Goal: Transaction & Acquisition: Book appointment/travel/reservation

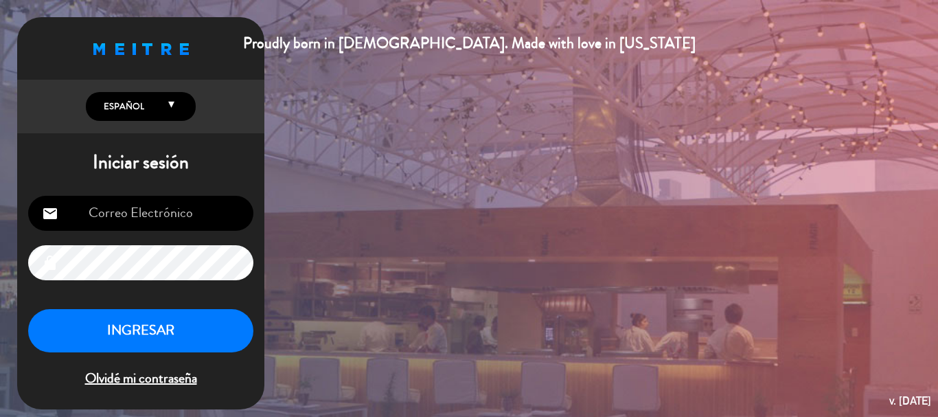
type input "[EMAIL_ADDRESS][DOMAIN_NAME]"
drag, startPoint x: 0, startPoint y: 0, endPoint x: 602, endPoint y: 109, distance: 611.9
click at [602, 109] on div "Proudly born in [DEMOGRAPHIC_DATA]. Made with love in [US_STATE] English Españo…" at bounding box center [469, 208] width 938 height 417
click at [194, 327] on button "INGRESAR" at bounding box center [140, 330] width 225 height 43
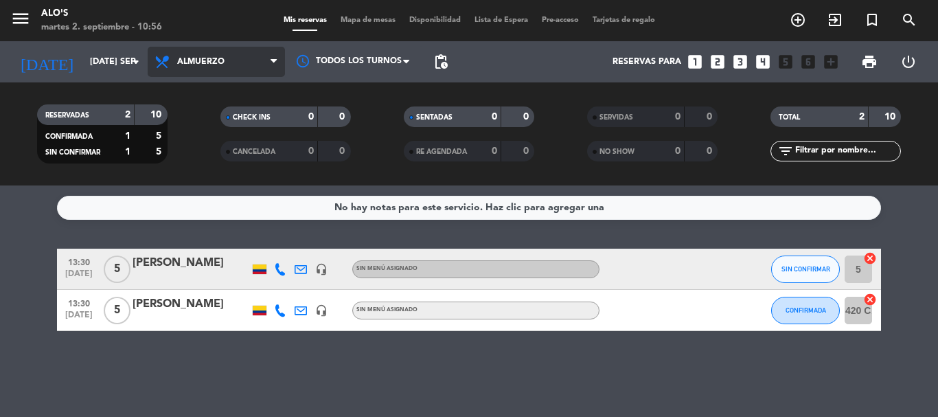
click at [238, 64] on span "Almuerzo" at bounding box center [216, 62] width 137 height 30
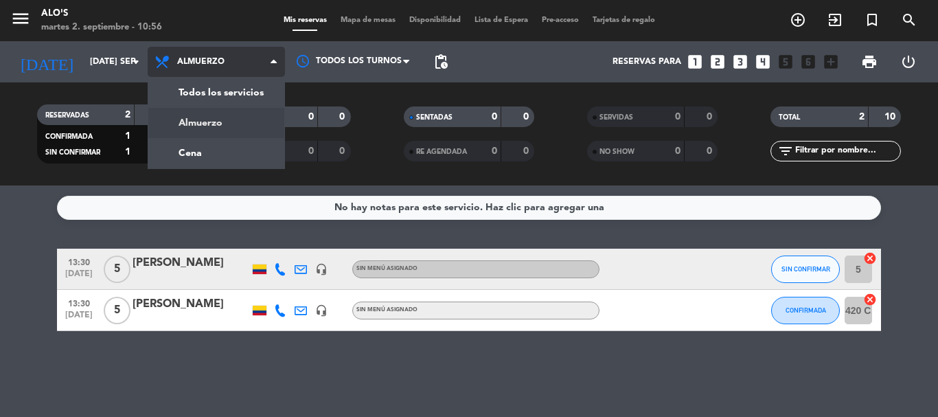
click at [238, 64] on span "Almuerzo" at bounding box center [216, 62] width 137 height 30
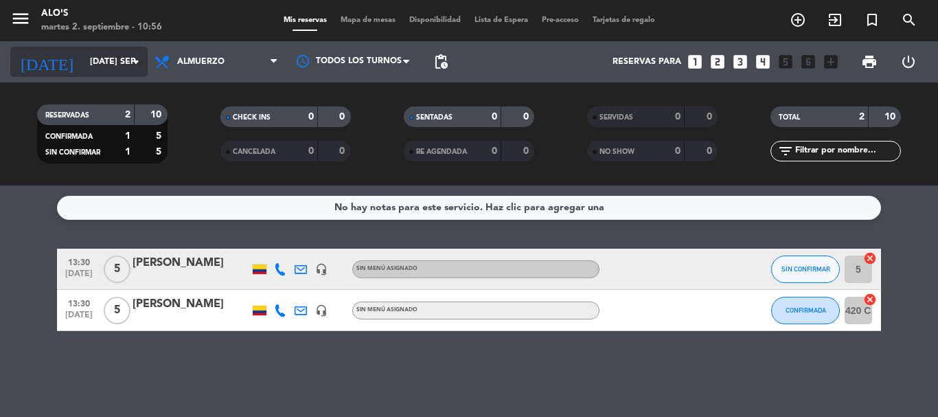
click at [128, 67] on icon "arrow_drop_down" at bounding box center [136, 62] width 16 height 16
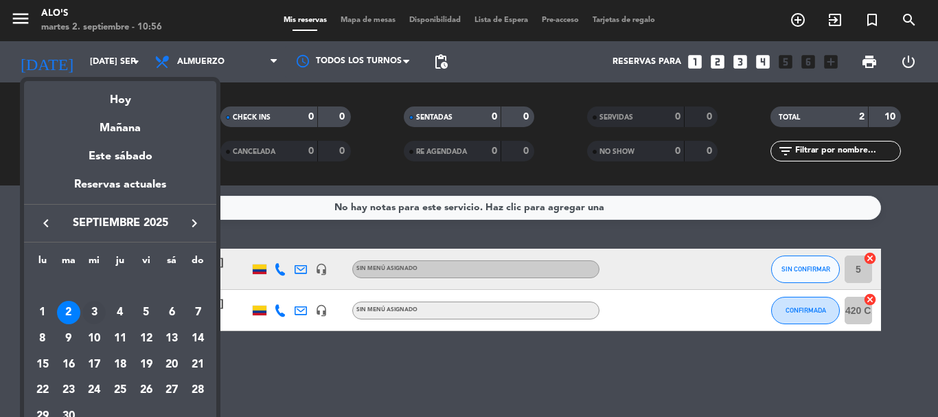
click at [92, 308] on div "3" at bounding box center [93, 312] width 23 height 23
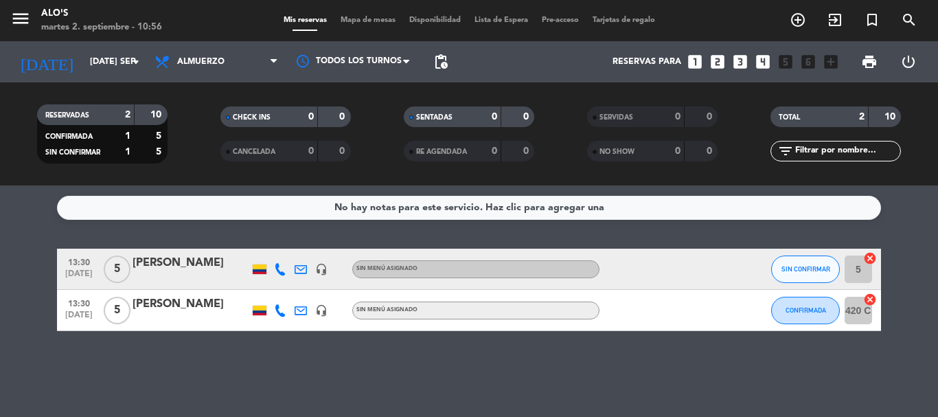
type input "mié. [DATE]"
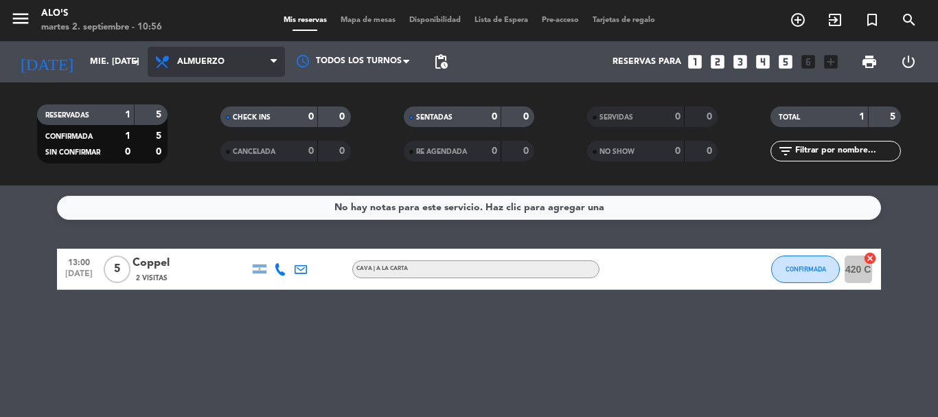
click at [263, 50] on span "Almuerzo" at bounding box center [216, 62] width 137 height 30
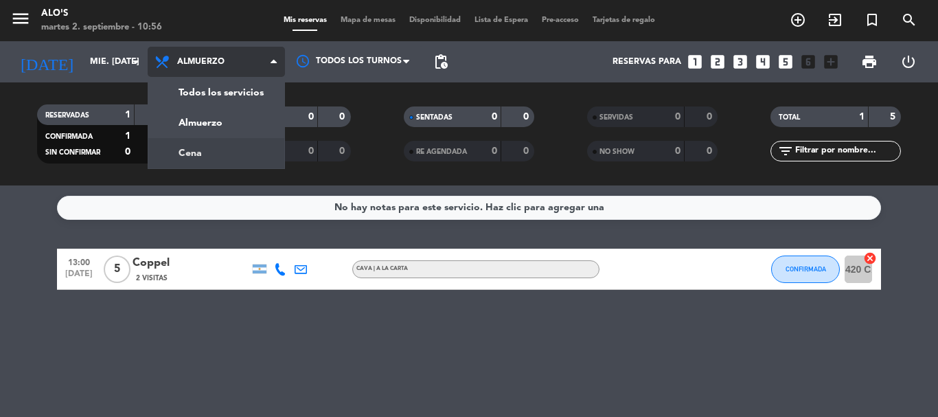
click at [224, 154] on div "menu [PERSON_NAME]'s martes 2. septiembre - 10:56 Mis reservas Mapa de mesas Di…" at bounding box center [469, 92] width 938 height 185
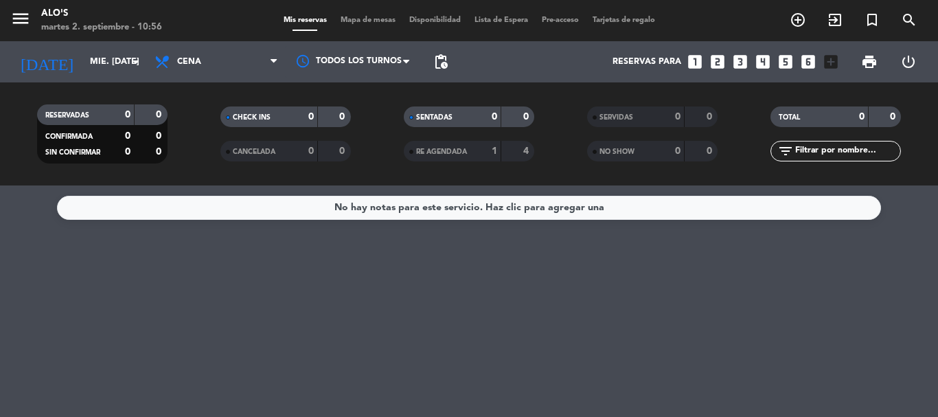
click at [358, 23] on span "Mapa de mesas" at bounding box center [368, 20] width 69 height 8
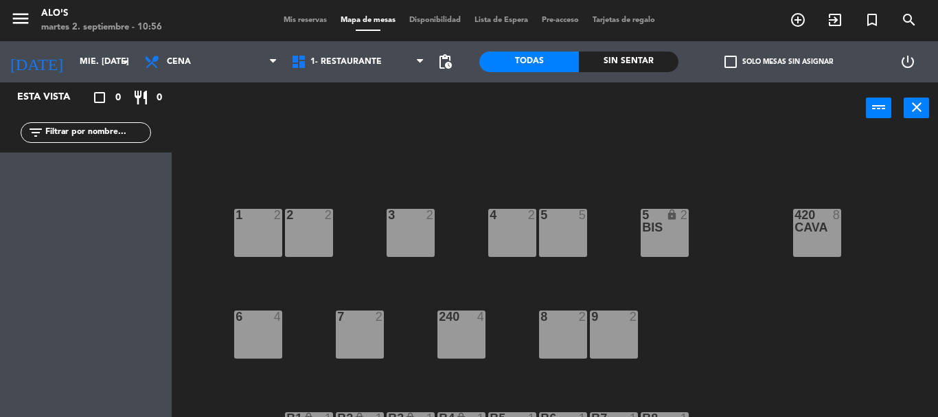
click at [809, 235] on div "420 CAVA 8" at bounding box center [817, 233] width 48 height 48
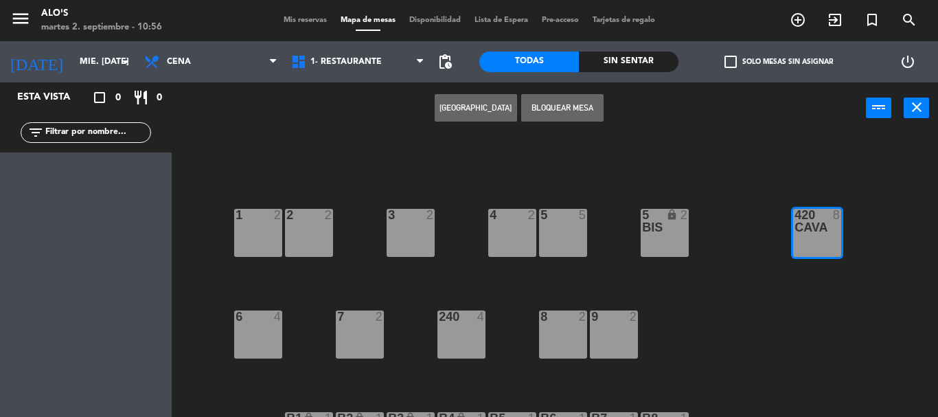
click at [497, 100] on button "[GEOGRAPHIC_DATA]" at bounding box center [476, 107] width 82 height 27
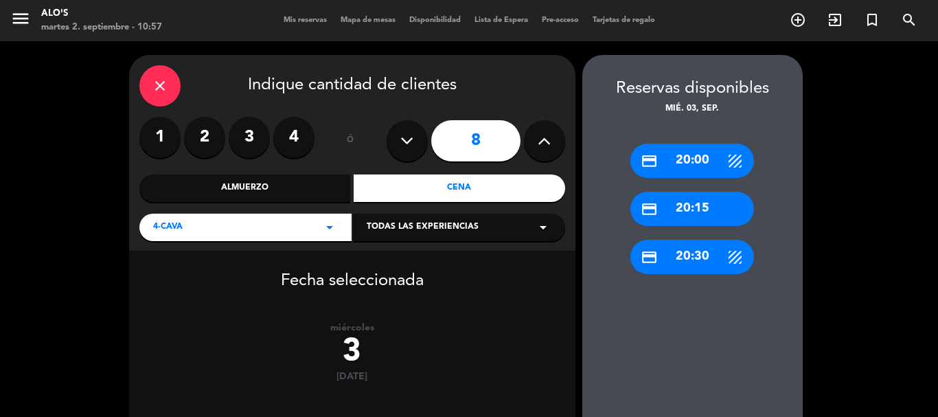
click at [497, 100] on div "close Indique cantidad de clientes" at bounding box center [352, 85] width 426 height 41
click at [405, 152] on button at bounding box center [407, 140] width 41 height 41
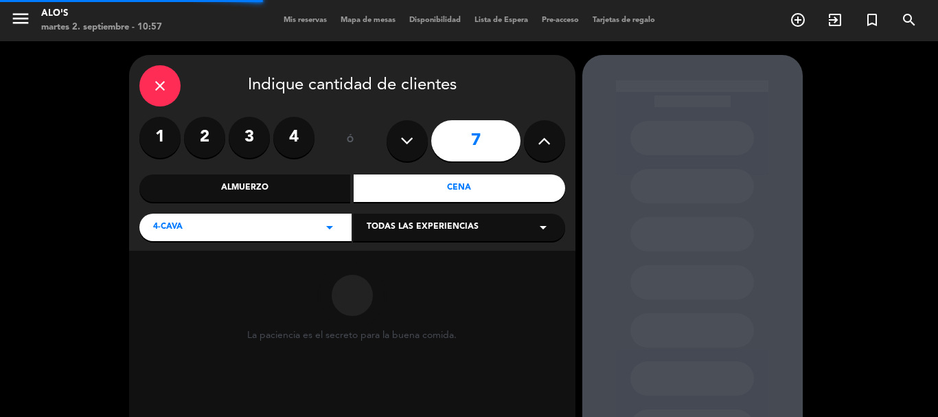
click at [405, 152] on button at bounding box center [407, 140] width 41 height 41
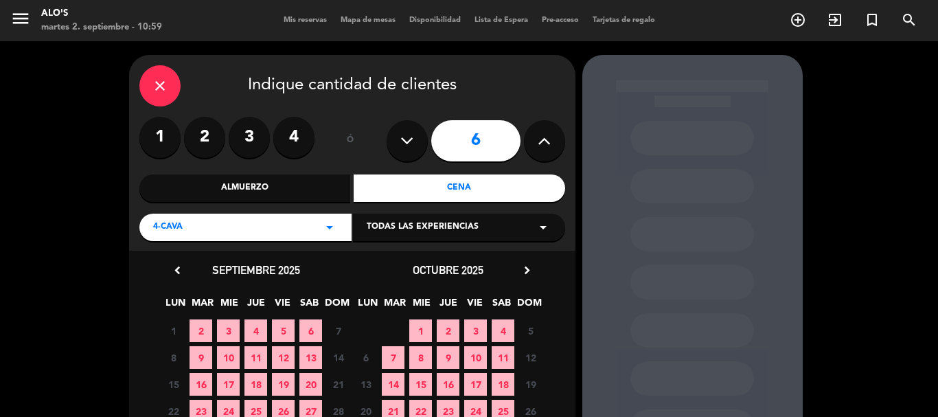
click at [415, 139] on button at bounding box center [407, 140] width 41 height 41
type input "5"
click at [857, 187] on div "close Indique cantidad de clientes 1 2 3 4 ó 5 Almuerzo Cena 4-CAVA arrow_drop_…" at bounding box center [469, 297] width 938 height 512
drag, startPoint x: 882, startPoint y: 193, endPoint x: 859, endPoint y: 185, distance: 23.9
click at [859, 185] on div "close Indique cantidad de clientes 1 2 3 4 ó 5 Almuerzo Cena 4-CAVA arrow_drop_…" at bounding box center [469, 297] width 938 height 512
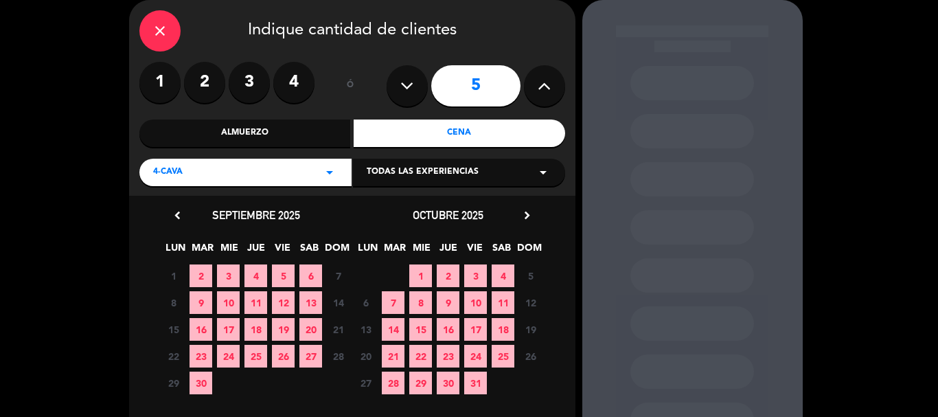
scroll to position [82, 0]
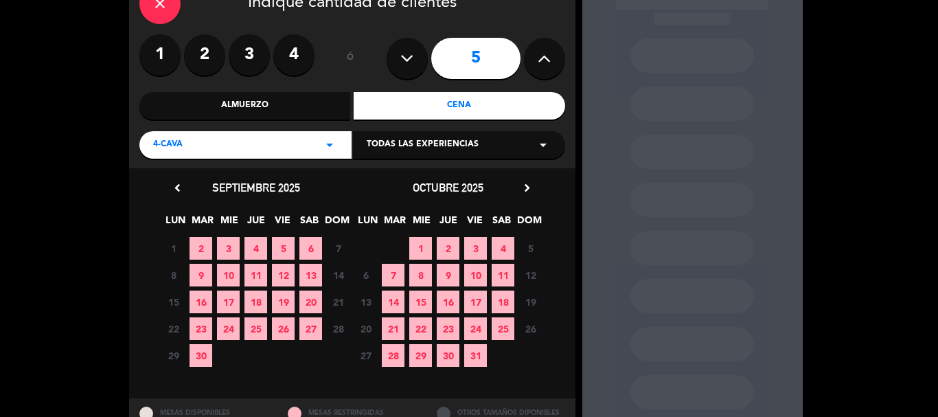
click at [850, 214] on div "close Indique cantidad de clientes 1 2 3 4 ó 5 Almuerzo Cena 4-CAVA arrow_drop_…" at bounding box center [469, 215] width 938 height 512
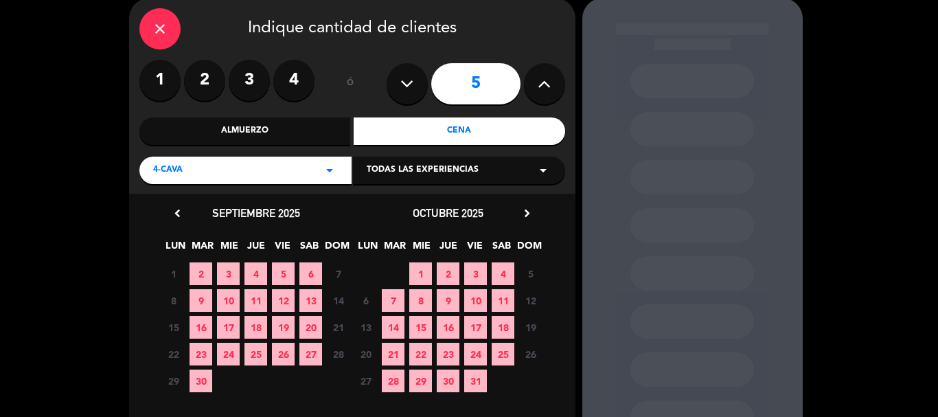
scroll to position [54, 0]
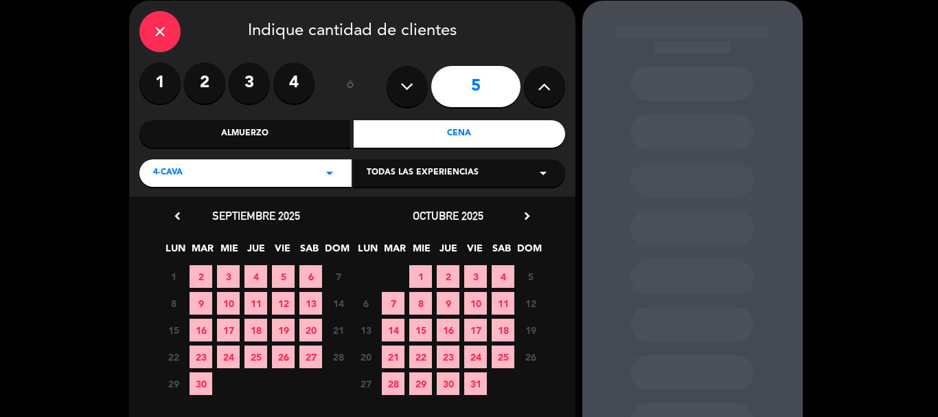
click at [227, 275] on span "3" at bounding box center [228, 276] width 23 height 23
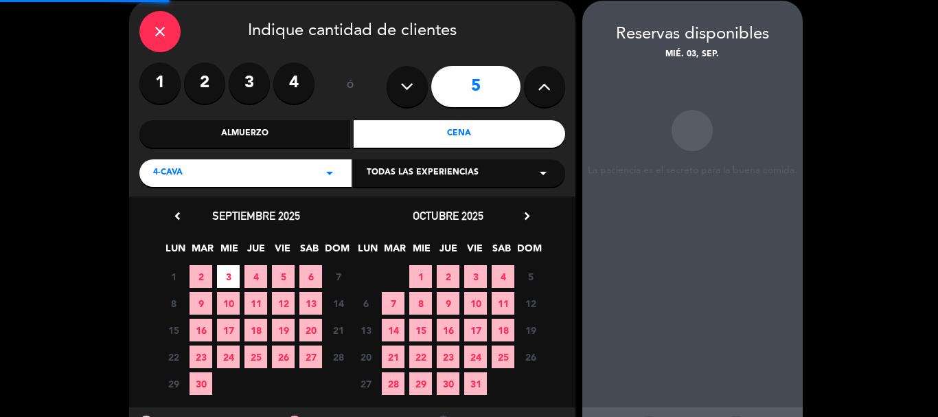
scroll to position [55, 0]
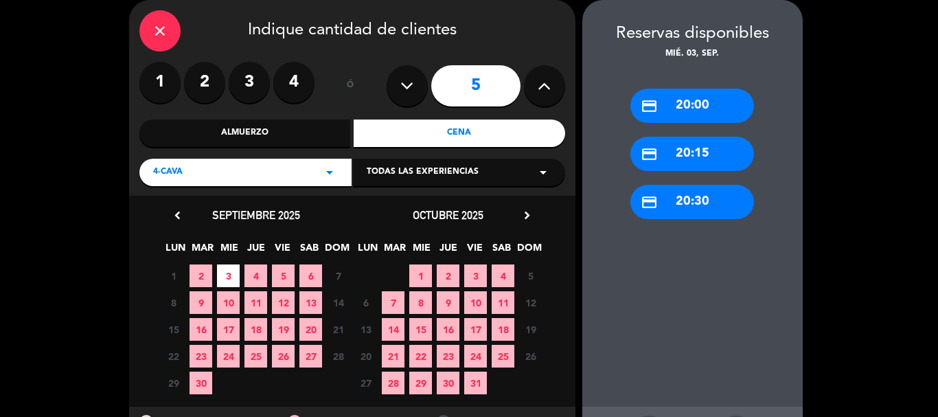
click at [701, 198] on div "credit_card 20:30" at bounding box center [692, 202] width 124 height 34
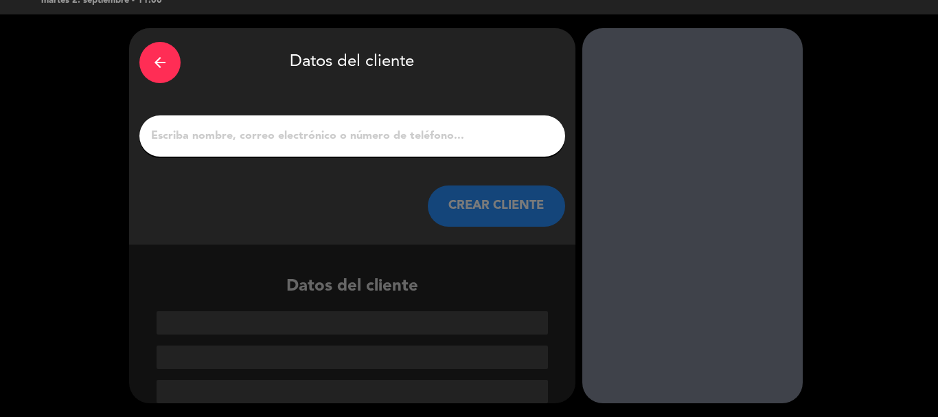
click at [413, 139] on input "1" at bounding box center [352, 135] width 405 height 19
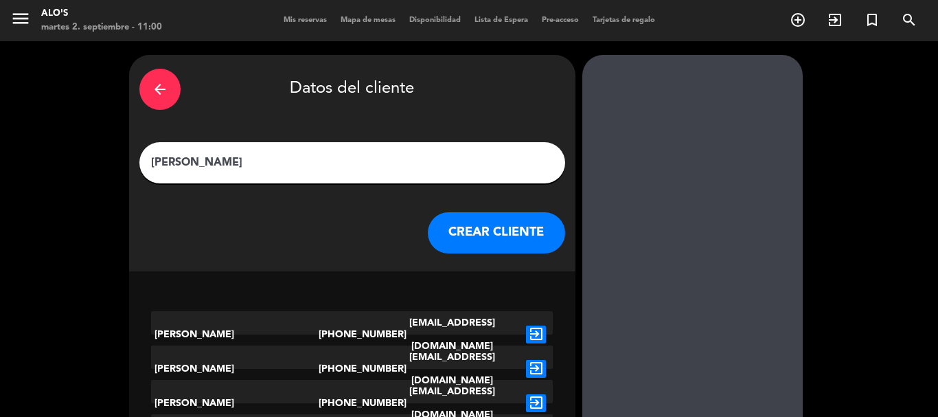
click at [413, 139] on div "arrow_back Datos del cliente [PERSON_NAME] CLIENTE" at bounding box center [352, 163] width 446 height 216
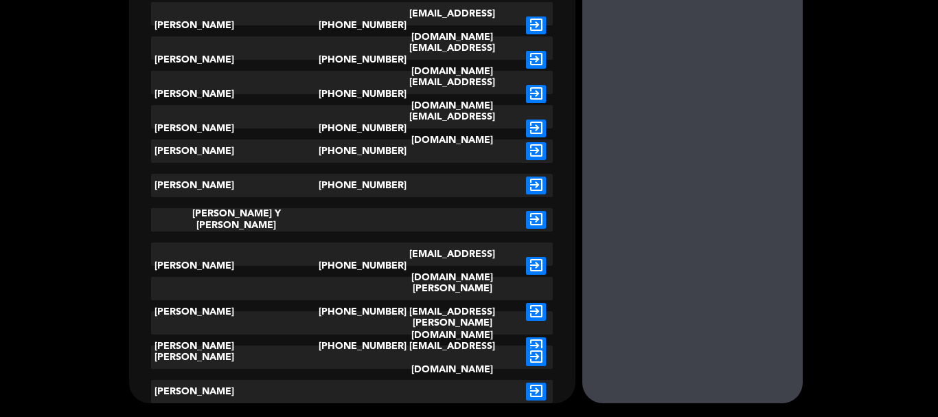
click at [848, 245] on div "arrow_back Datos del cliente [PERSON_NAME] CLIENTE [PERSON_NAME] [PHONE_NUMBER]…" at bounding box center [469, 74] width 938 height 684
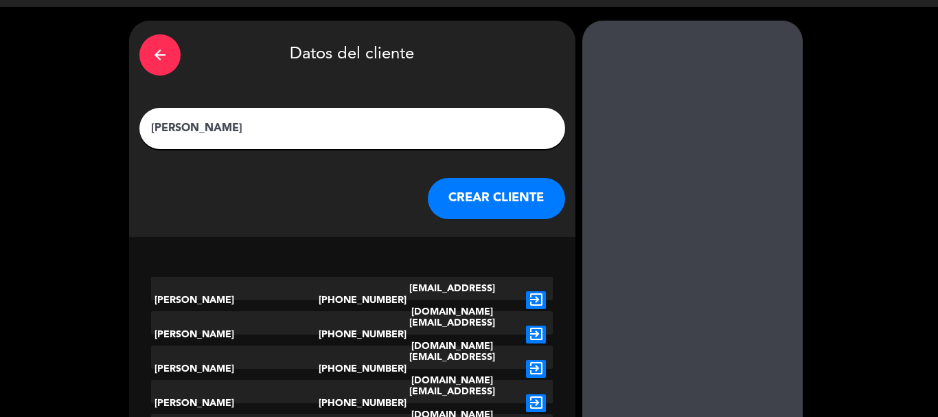
scroll to position [7, 0]
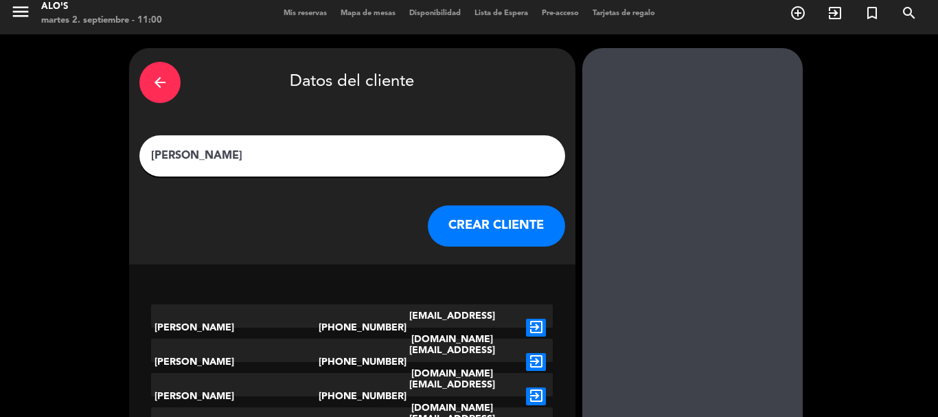
click at [353, 139] on div "[PERSON_NAME]" at bounding box center [352, 155] width 426 height 41
click at [354, 150] on input "[PERSON_NAME]" at bounding box center [352, 155] width 405 height 19
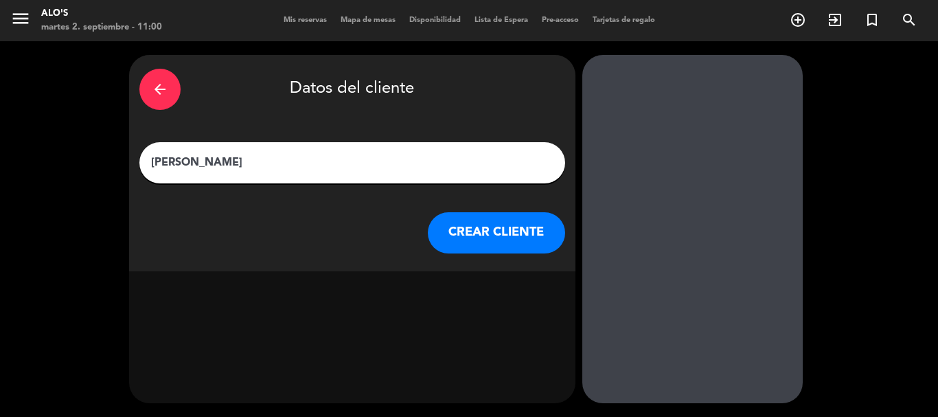
scroll to position [0, 0]
type input "[PERSON_NAME]"
click at [476, 240] on button "CREAR CLIENTE" at bounding box center [496, 232] width 137 height 41
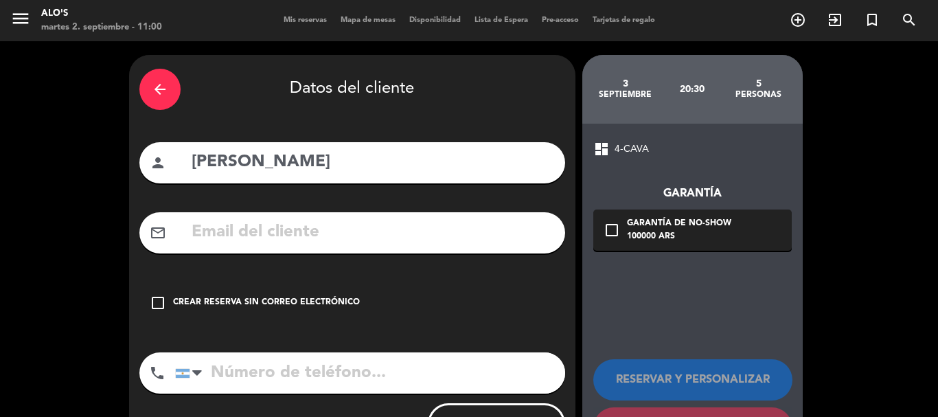
click at [846, 231] on div "arrow_back Datos del cliente person [PERSON_NAME] amigo ale mail_outline check_…" at bounding box center [469, 259] width 938 height 437
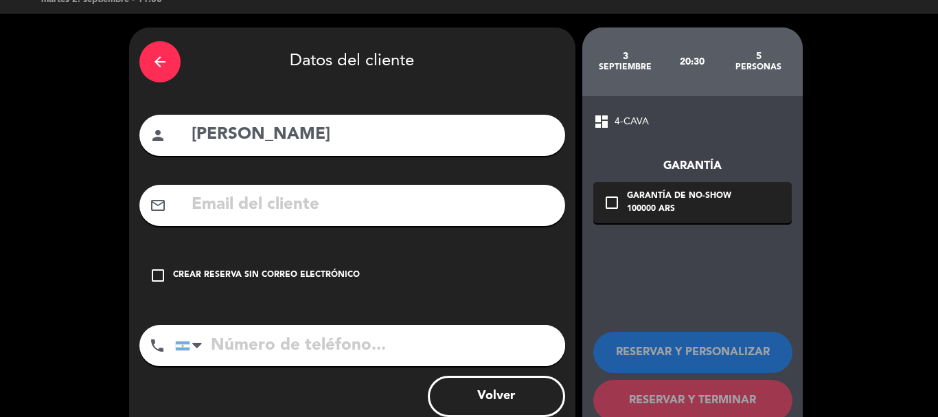
scroll to position [55, 0]
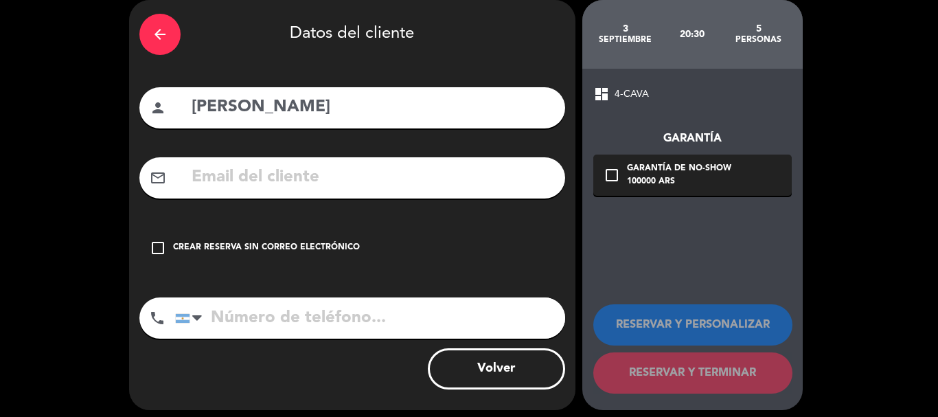
click at [161, 251] on icon "check_box_outline_blank" at bounding box center [158, 248] width 16 height 16
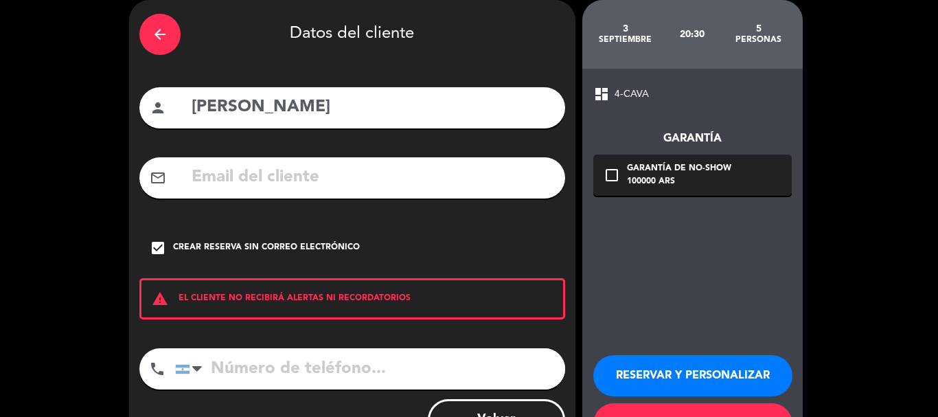
click at [713, 265] on div "dashboard 4-CAVA Garantía check_box_outline_blank Garantía de no-show 100000 AR…" at bounding box center [692, 265] width 220 height 392
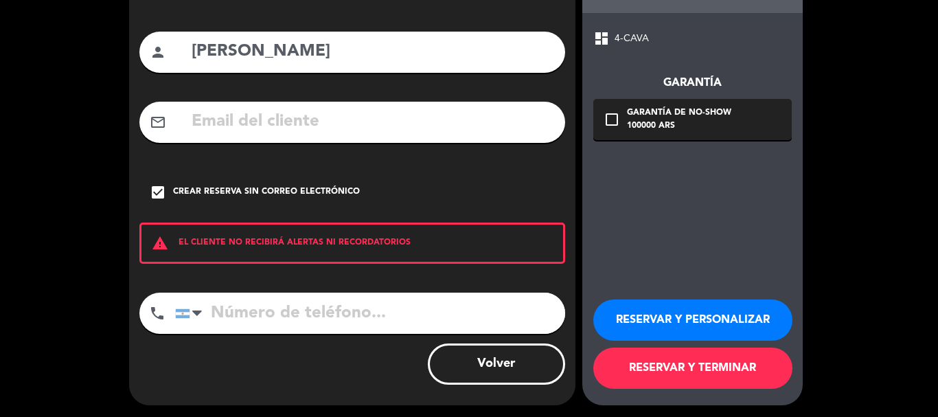
scroll to position [113, 0]
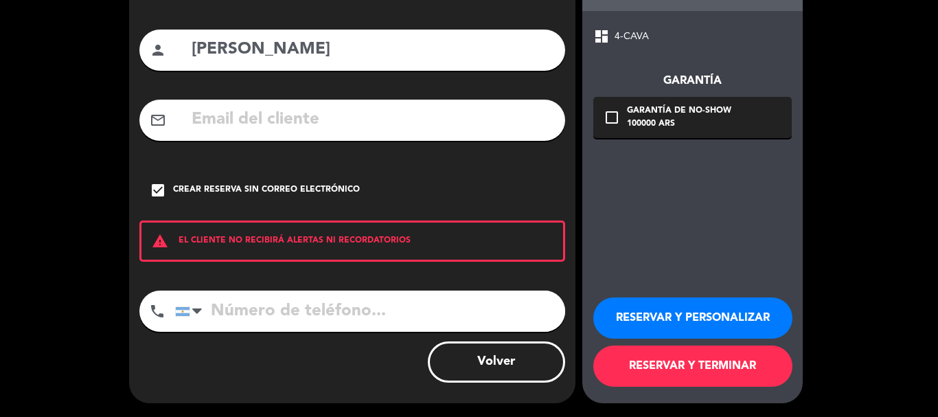
click at [706, 371] on button "RESERVAR Y TERMINAR" at bounding box center [692, 365] width 199 height 41
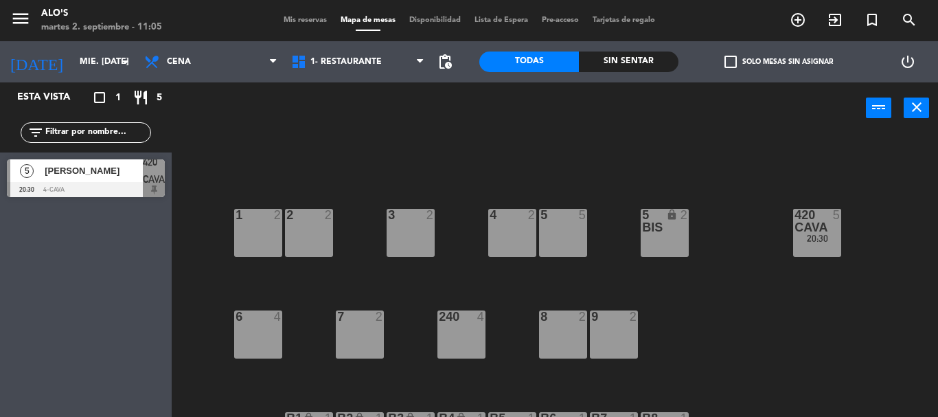
click at [568, 181] on div "3 2 4 2 5 5 5 bis lock 2 420 CAVA 5 20:30 1 2 2 2 7 2 8 2 9 2 240 4 6 4 B2 lock…" at bounding box center [559, 275] width 757 height 283
